Goal: Check status: Check status

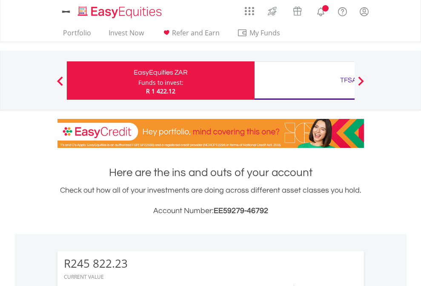
scroll to position [82, 134]
click at [138, 80] on div "Funds to invest:" at bounding box center [160, 82] width 45 height 9
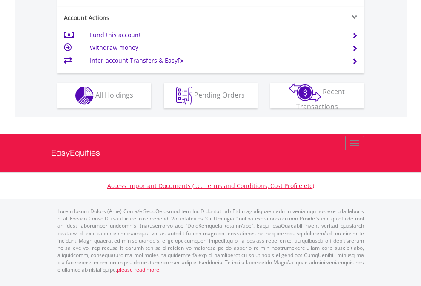
scroll to position [833, 0]
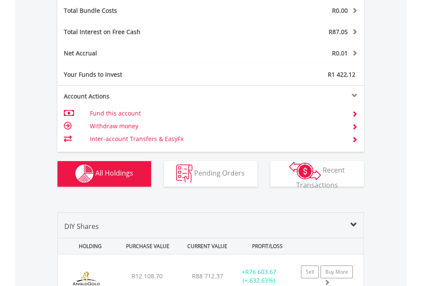
scroll to position [981, 0]
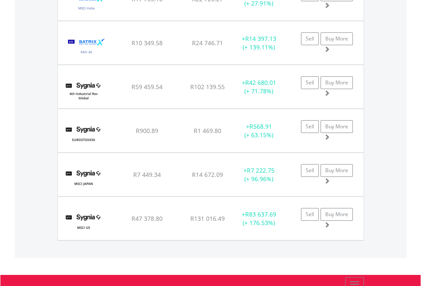
scroll to position [82, 134]
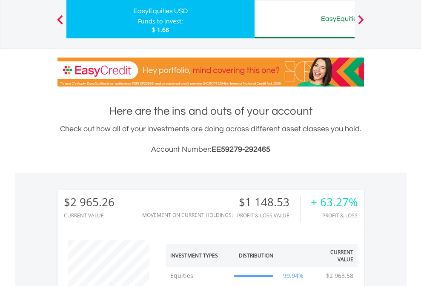
scroll to position [82, 134]
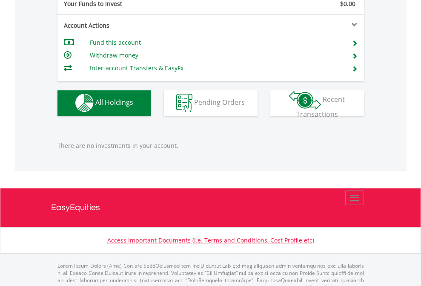
scroll to position [843, 0]
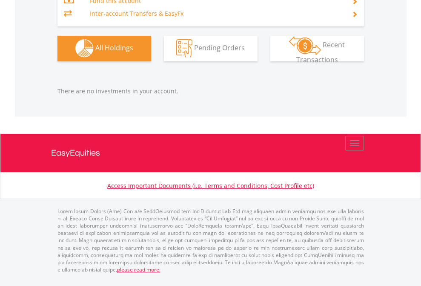
scroll to position [82, 134]
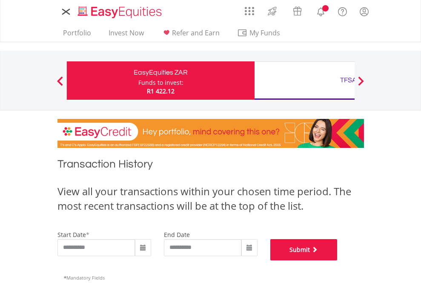
click at [338, 260] on button "Submit" at bounding box center [303, 249] width 67 height 21
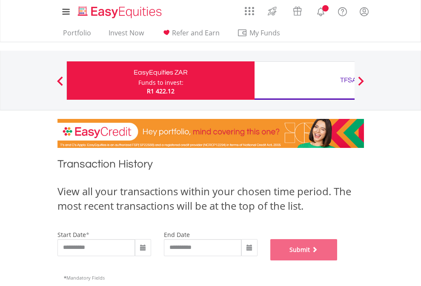
scroll to position [345, 0]
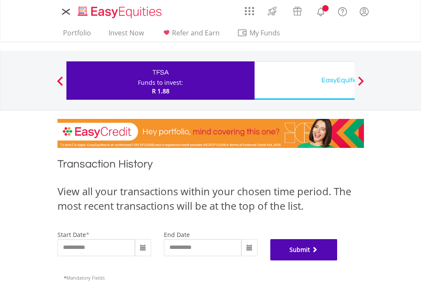
click at [338, 260] on button "Submit" at bounding box center [303, 249] width 67 height 21
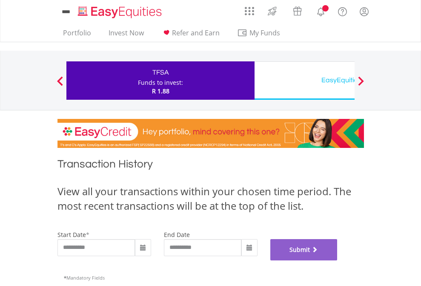
scroll to position [345, 0]
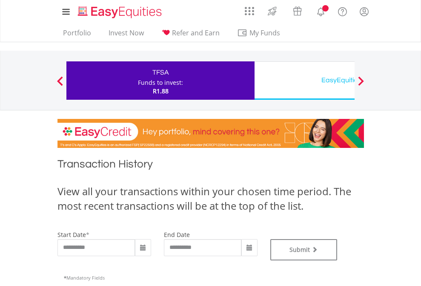
click at [304, 80] on div "EasyEquities USD" at bounding box center [348, 80] width 177 height 12
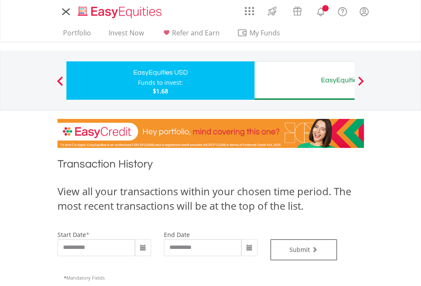
type input "**********"
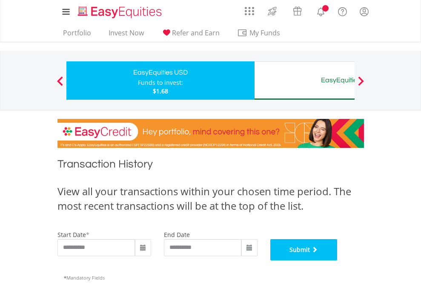
click at [338, 260] on button "Submit" at bounding box center [303, 249] width 67 height 21
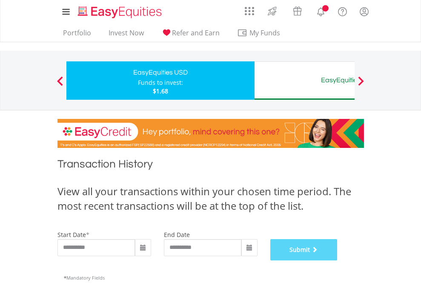
scroll to position [345, 0]
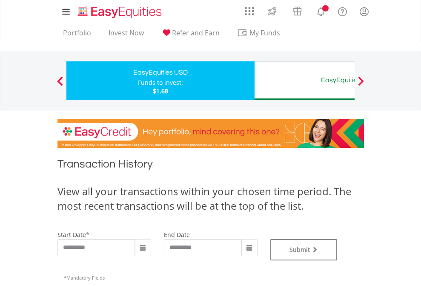
click at [304, 80] on div "EasyEquities AUD" at bounding box center [348, 80] width 177 height 12
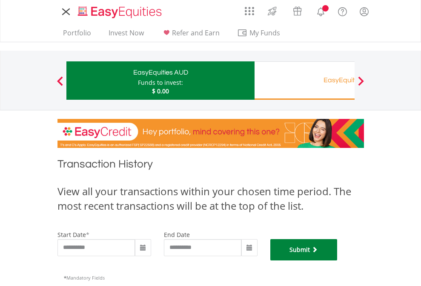
click at [338, 260] on button "Submit" at bounding box center [303, 249] width 67 height 21
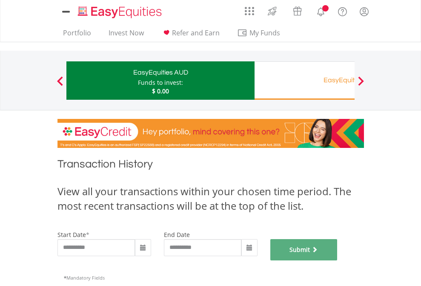
scroll to position [345, 0]
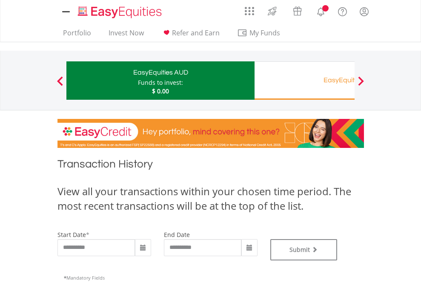
click at [304, 80] on div "EasyEquities RA" at bounding box center [348, 80] width 177 height 12
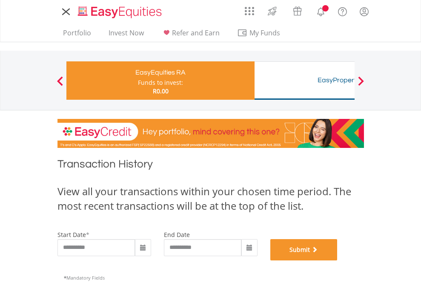
click at [338, 260] on button "Submit" at bounding box center [303, 249] width 67 height 21
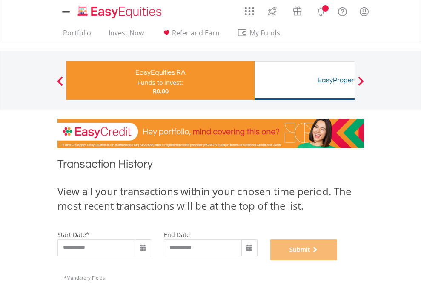
scroll to position [345, 0]
